Goal: Answer question/provide support: Share knowledge or assist other users

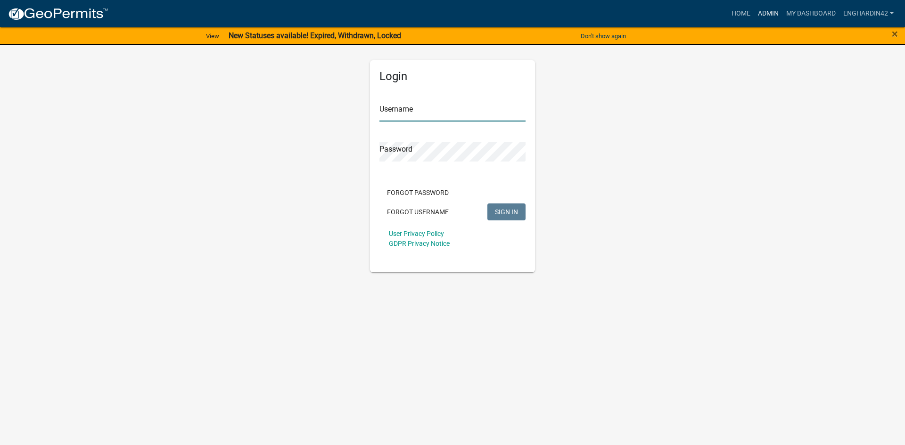
type input "EngHardin42"
click at [761, 8] on link "Admin" at bounding box center [768, 14] width 28 height 18
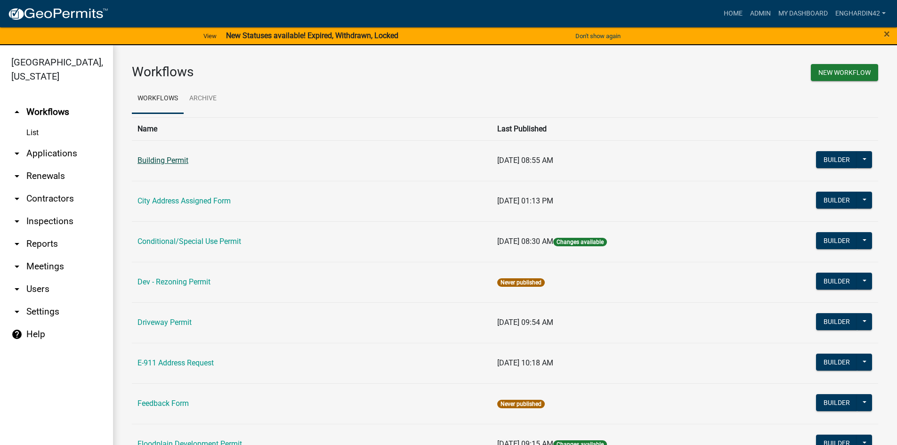
click at [168, 163] on link "Building Permit" at bounding box center [163, 160] width 51 height 9
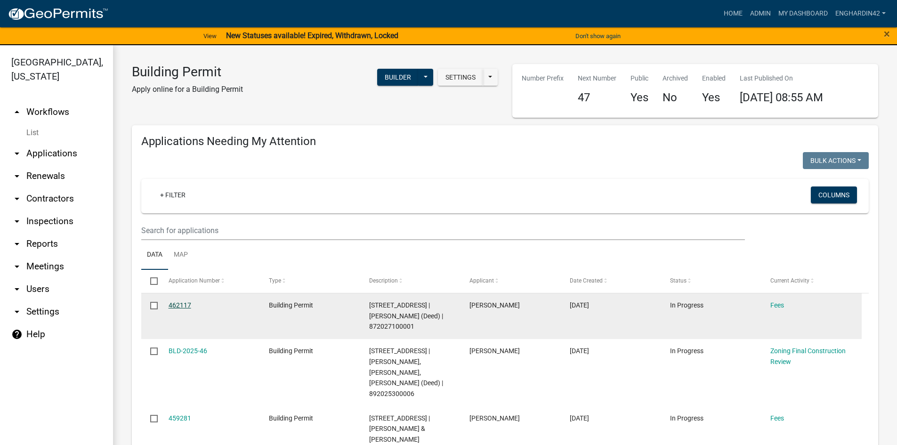
click at [178, 303] on link "462117" at bounding box center [180, 306] width 23 height 8
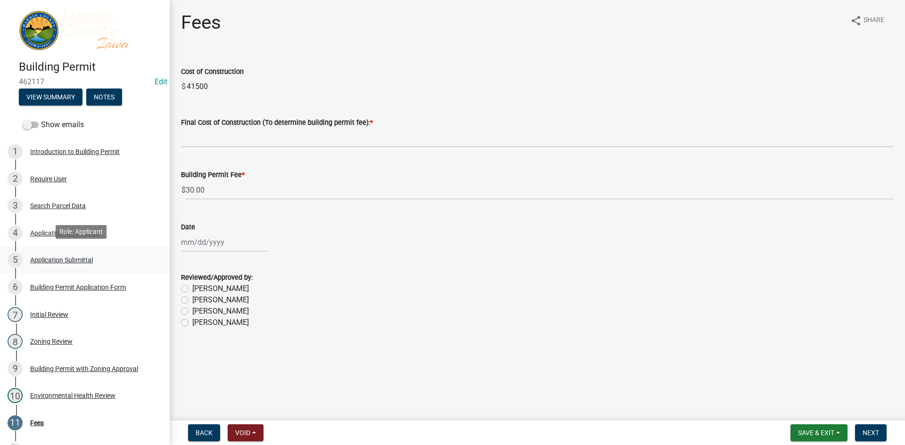
click at [48, 253] on div "5 Application Submittal" at bounding box center [81, 260] width 147 height 15
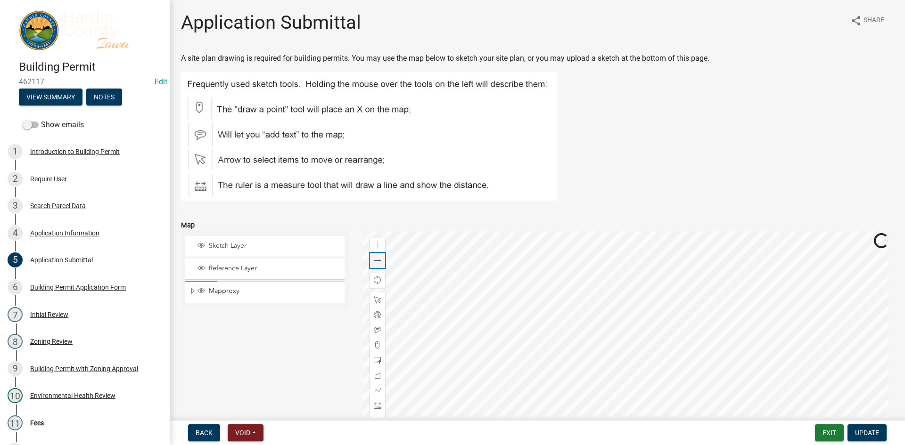
click at [374, 260] on span at bounding box center [378, 261] width 8 height 8
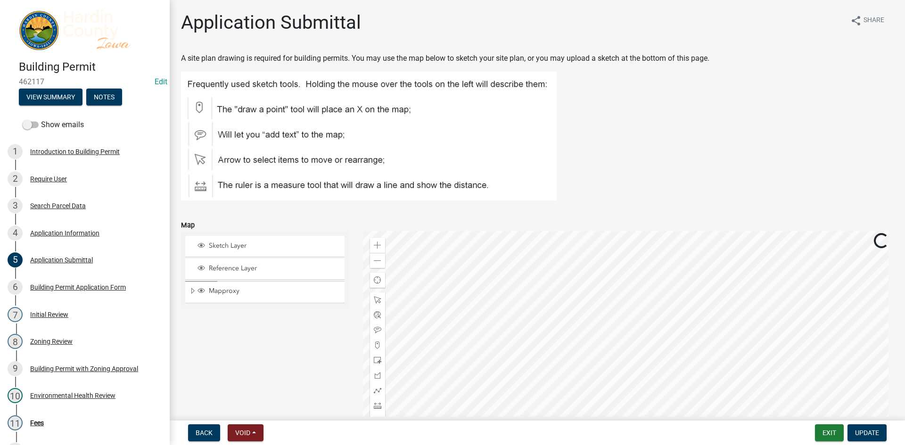
click at [694, 259] on div at bounding box center [628, 349] width 531 height 236
